Goal: Information Seeking & Learning: Understand process/instructions

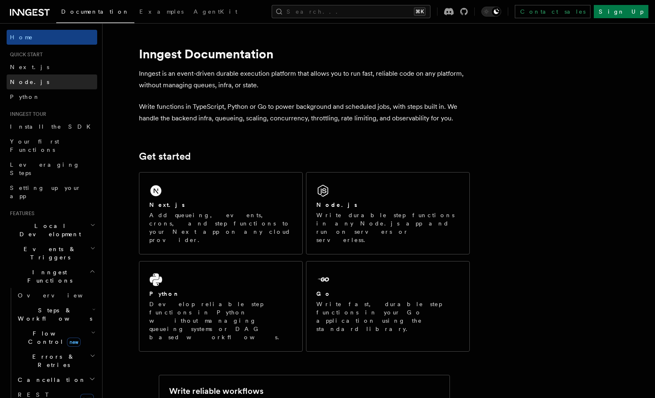
click at [29, 82] on span "Node.js" at bounding box center [29, 82] width 39 height 7
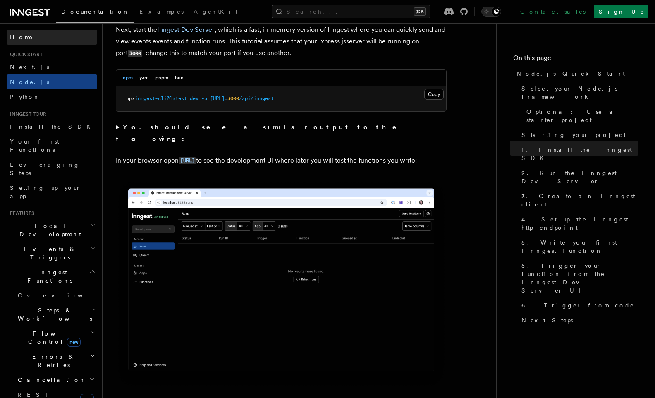
click at [23, 35] on span "Home" at bounding box center [21, 37] width 23 height 8
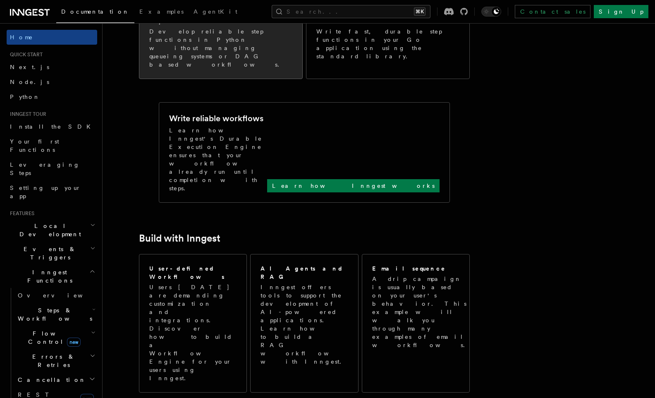
scroll to position [423, 0]
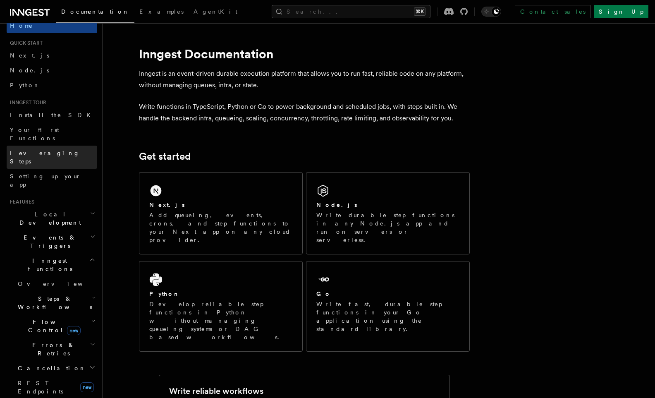
scroll to position [12, 0]
click at [39, 233] on span "Events & Triggers" at bounding box center [49, 241] width 84 height 17
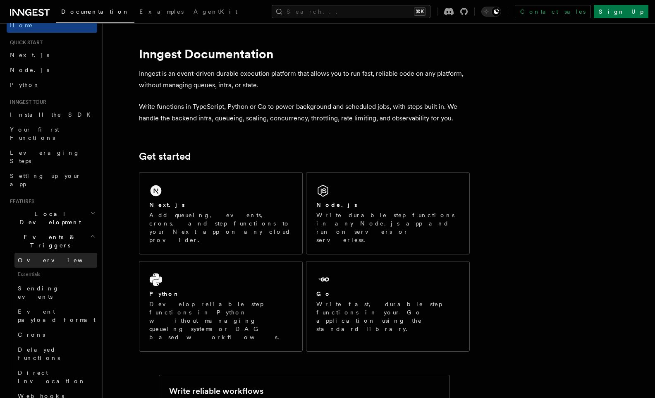
click at [38, 257] on span "Overview" at bounding box center [60, 260] width 85 height 7
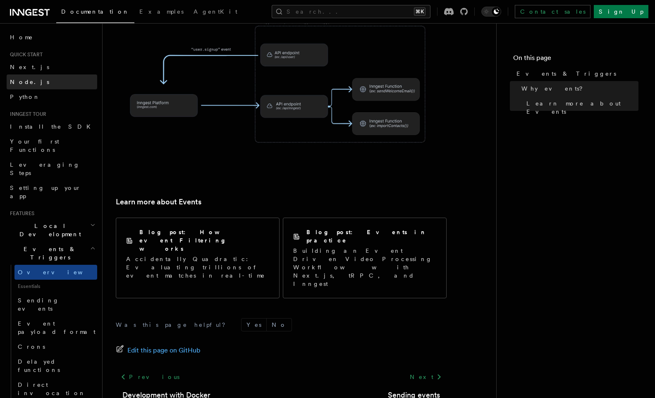
click at [37, 82] on link "Node.js" at bounding box center [52, 81] width 91 height 15
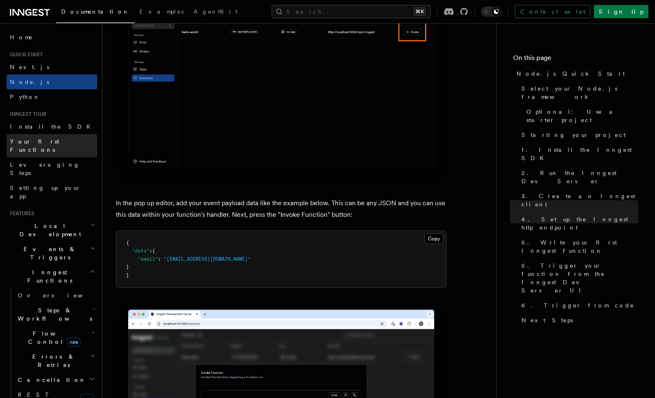
click at [43, 137] on span "Your first Functions" at bounding box center [53, 145] width 87 height 17
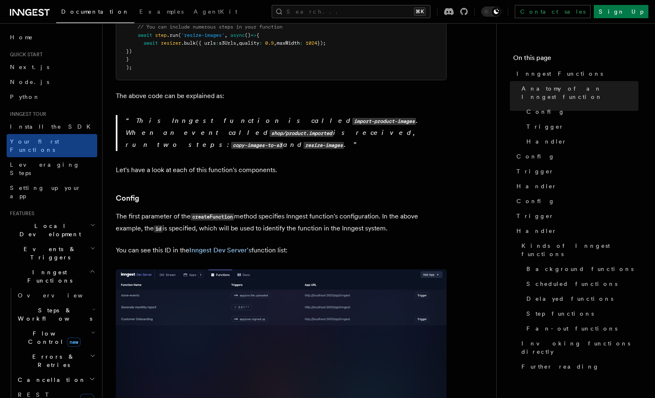
scroll to position [359, 0]
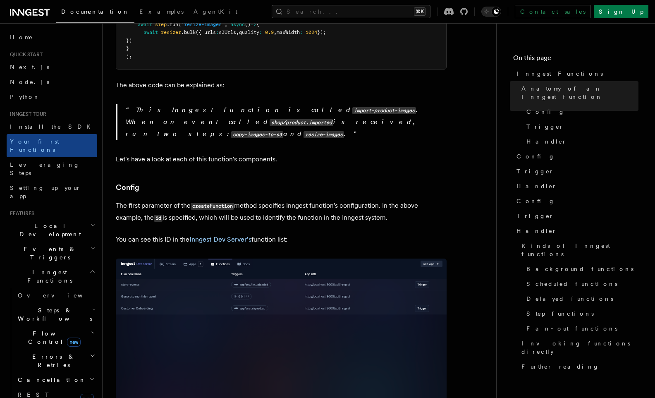
click at [82, 218] on h2 "Local Development" at bounding box center [52, 229] width 91 height 23
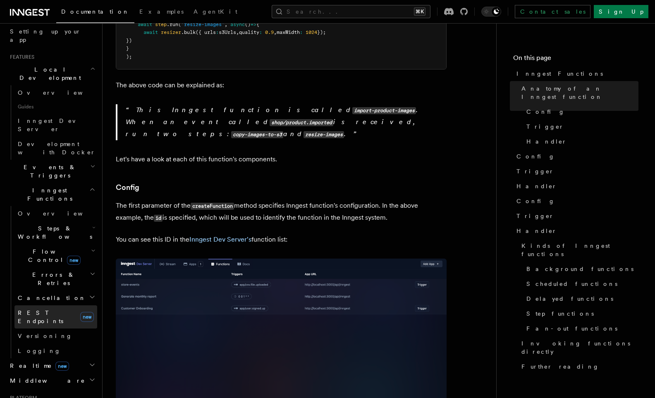
scroll to position [157, 0]
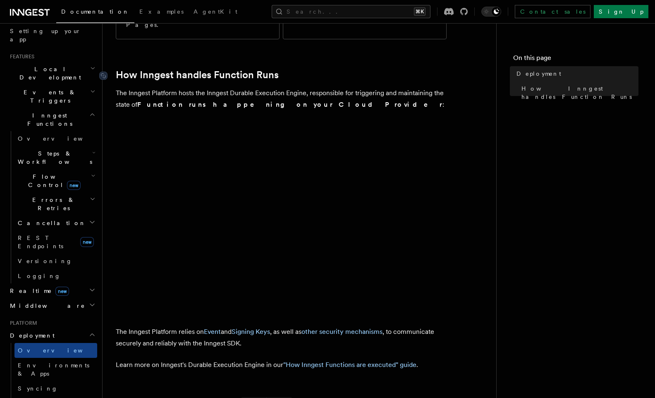
scroll to position [308, 0]
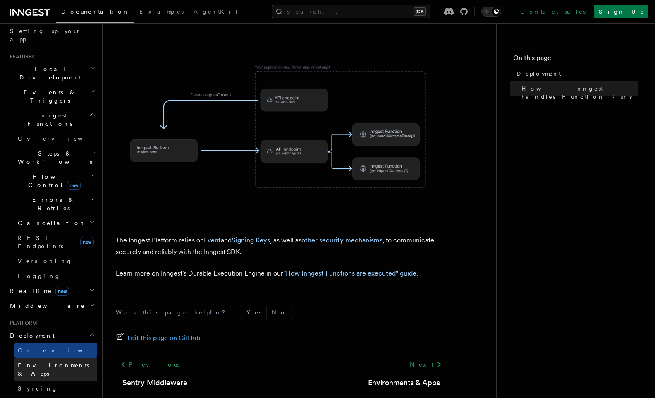
click at [43, 362] on span "Environments & Apps" at bounding box center [54, 369] width 72 height 15
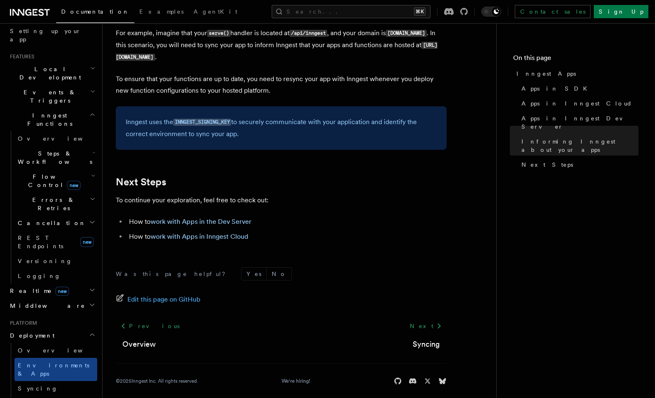
scroll to position [1311, 0]
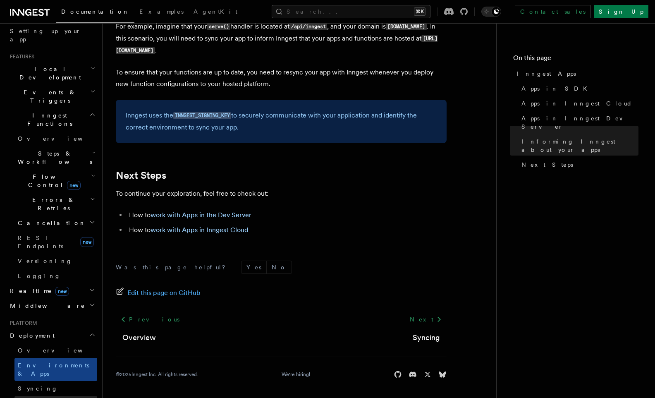
click at [34, 396] on link "Event keys" at bounding box center [55, 403] width 83 height 15
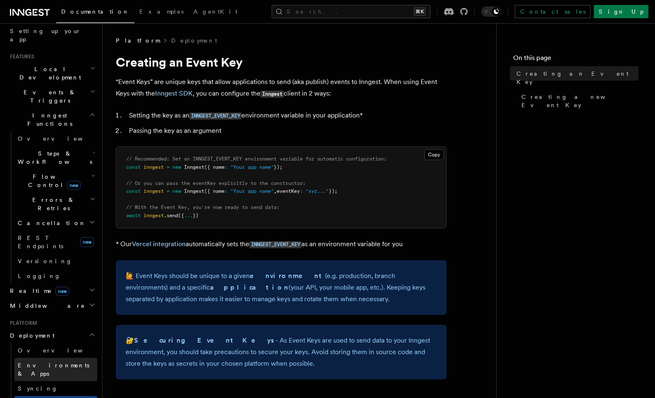
click at [34, 358] on link "Environments & Apps" at bounding box center [55, 369] width 83 height 23
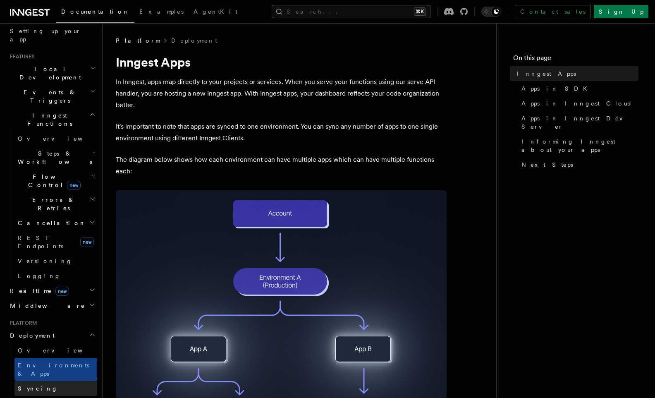
click at [33, 385] on span "Syncing" at bounding box center [38, 388] width 40 height 7
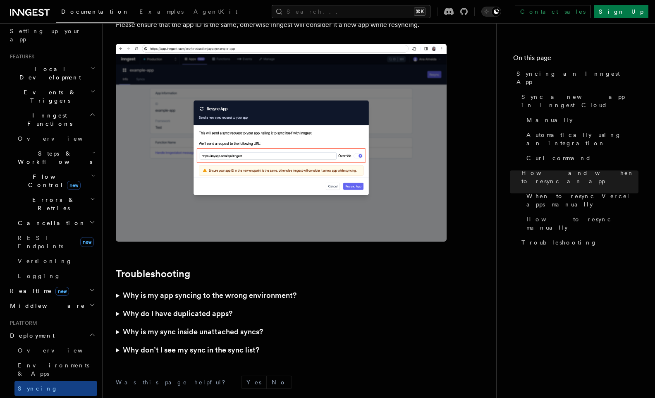
scroll to position [2272, 0]
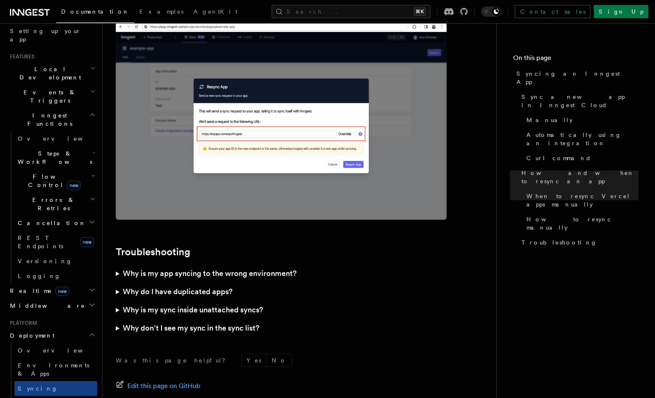
click at [215, 268] on h3 "Why is my app syncing to the wrong environment?" at bounding box center [210, 274] width 174 height 12
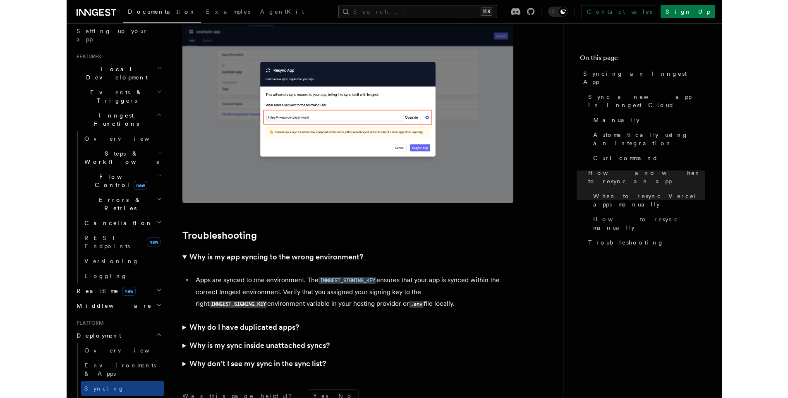
scroll to position [2289, 0]
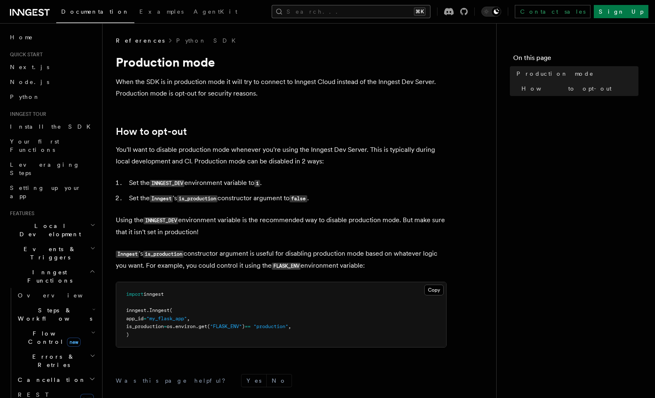
click at [393, 9] on button "Search... ⌘K" at bounding box center [351, 11] width 159 height 13
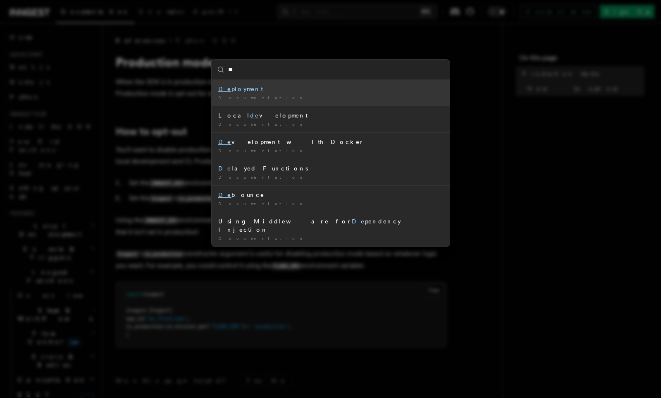
type input "*"
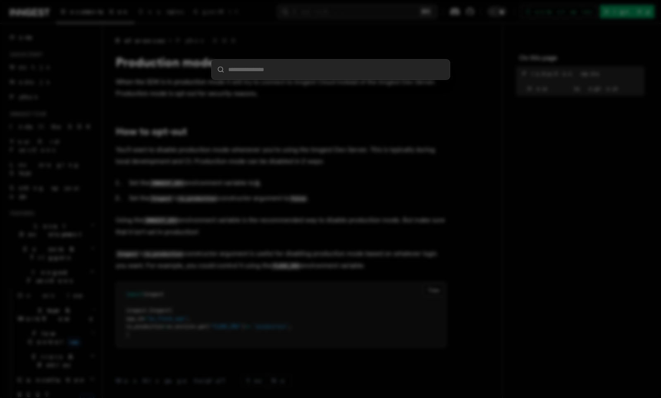
type input "*"
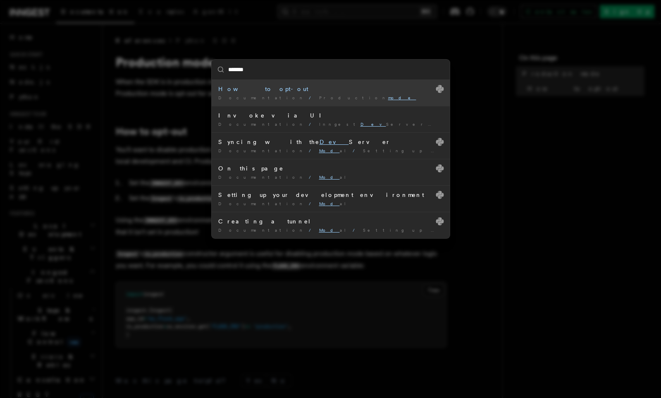
type input "********"
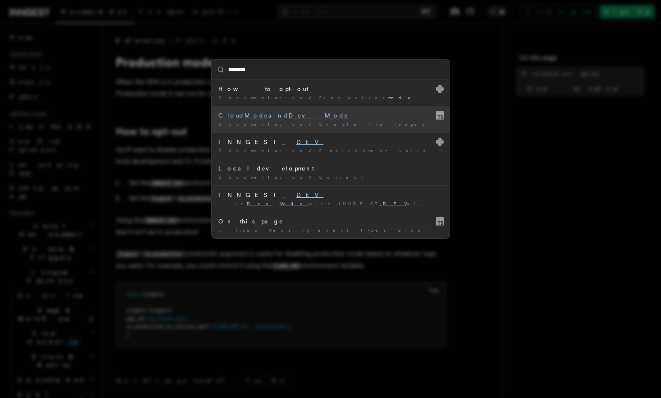
click at [327, 117] on div "Cloud Mode and Dev Mode" at bounding box center [330, 115] width 225 height 8
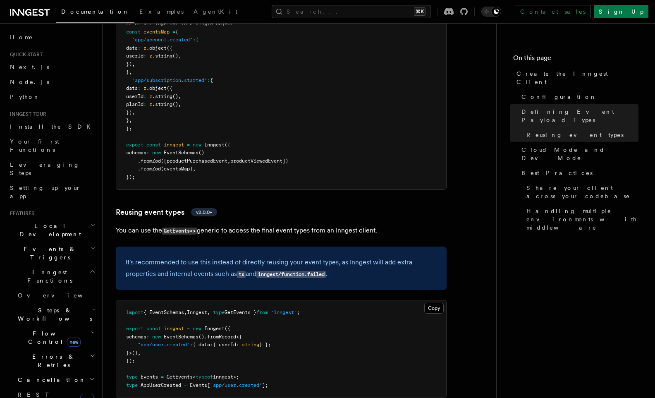
scroll to position [978, 0]
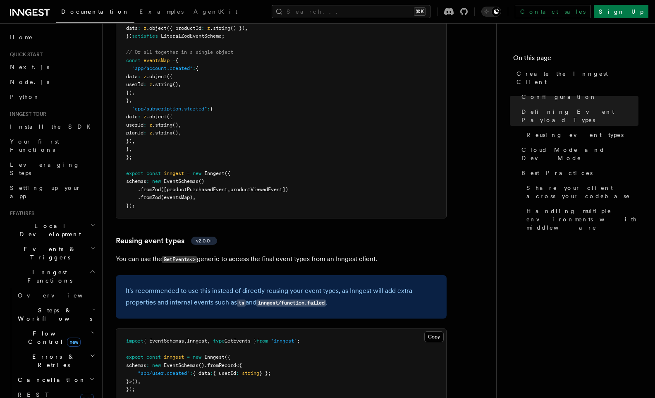
click at [268, 253] on p "You can use the GetEvents<> generic to access the final event types from an Inn…" at bounding box center [281, 259] width 331 height 12
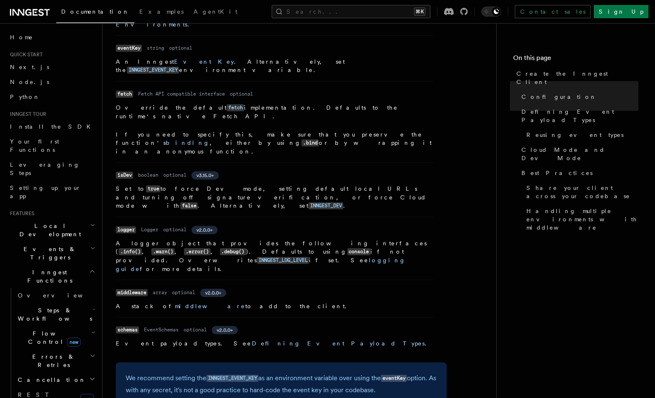
scroll to position [342, 0]
click at [223, 185] on p "Set to true to force Dev mode, setting default local URLs and turning off signa…" at bounding box center [275, 198] width 318 height 26
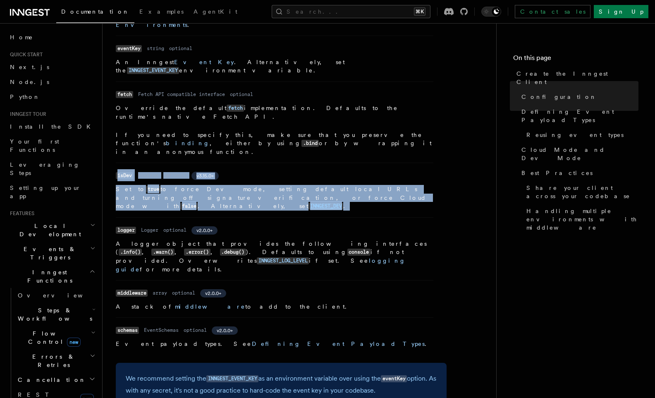
drag, startPoint x: 247, startPoint y: 156, endPoint x: 115, endPoint y: 129, distance: 134.7
copy dl "isDev Type boolean Required optional Version v3.15.0+ Description Set to true t…"
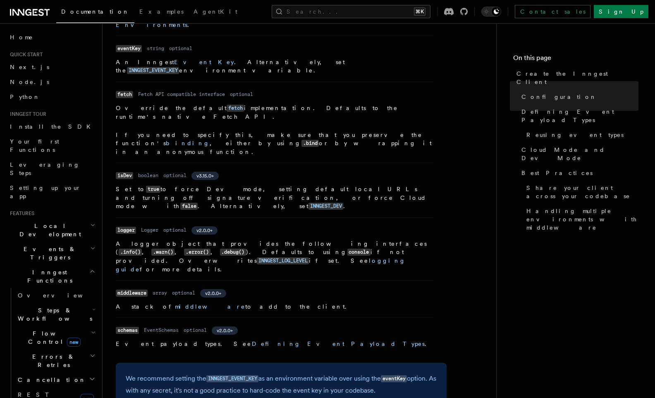
click at [312, 302] on p "A stack of middleware to add to the client." at bounding box center [275, 306] width 318 height 8
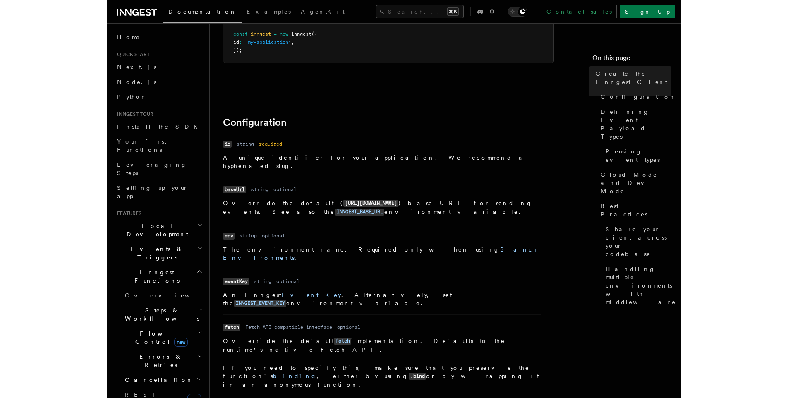
scroll to position [115, 0]
